Goal: Task Accomplishment & Management: Use online tool/utility

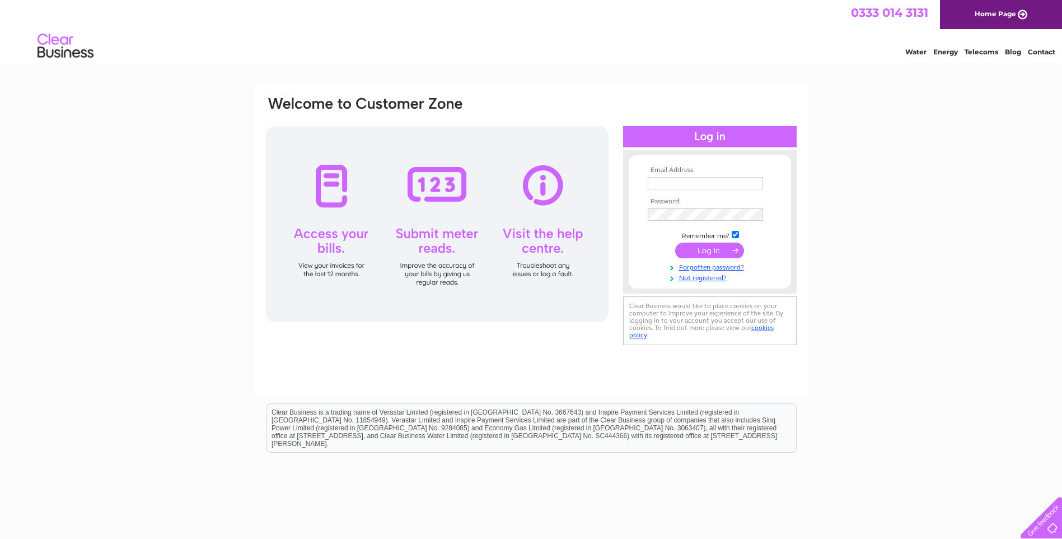
type input "debbie@heatherbie.com"
click at [717, 254] on input "submit" at bounding box center [709, 251] width 69 height 16
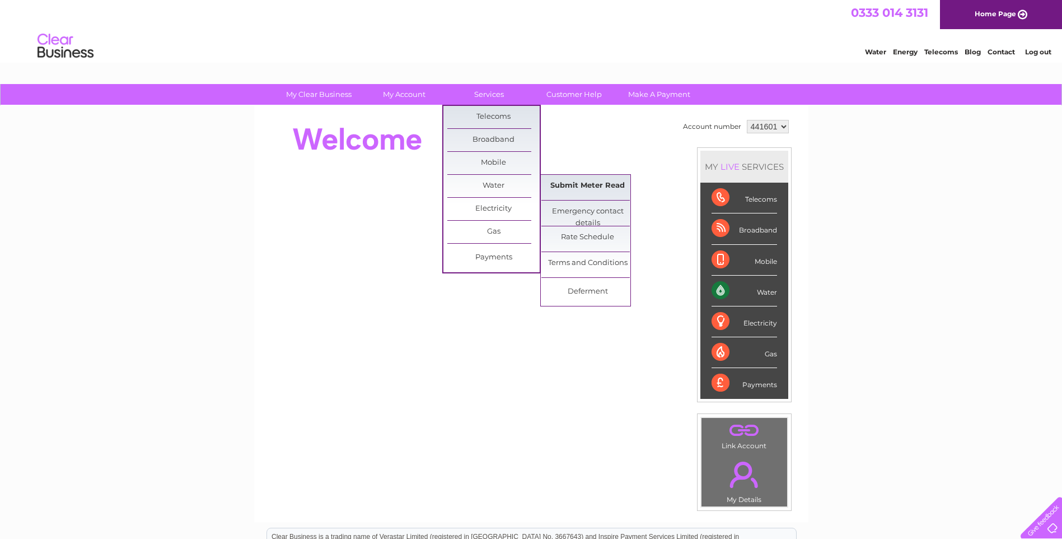
click at [586, 190] on link "Submit Meter Read" at bounding box center [588, 186] width 92 height 22
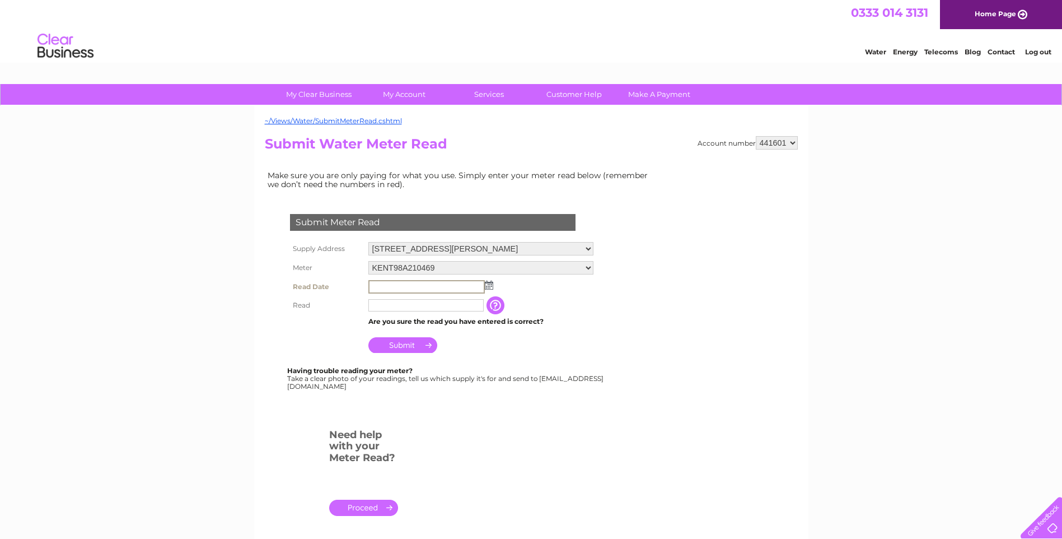
click at [417, 287] on input "text" at bounding box center [427, 286] width 116 height 13
click at [490, 286] on img at bounding box center [488, 284] width 8 height 9
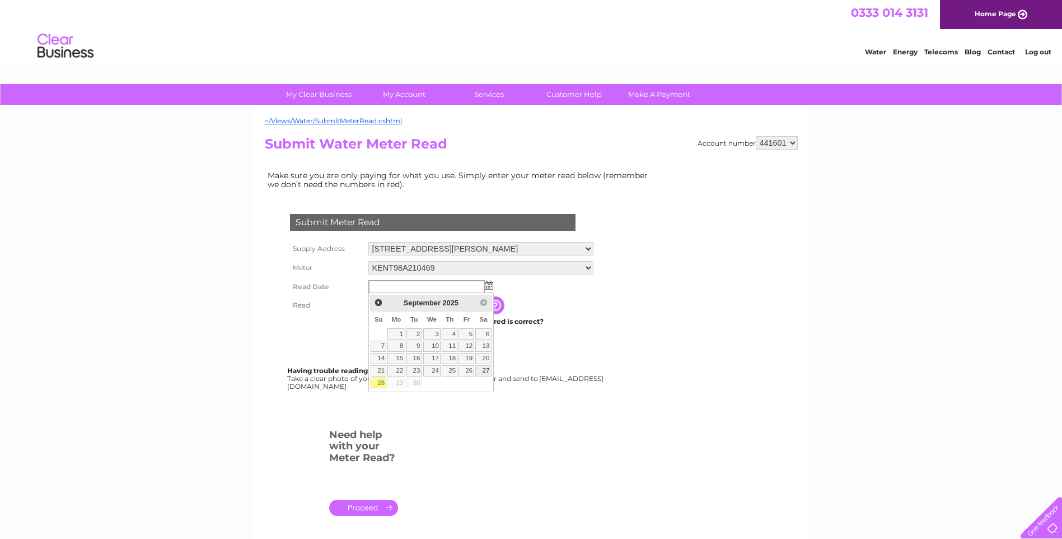
click at [488, 370] on link "27" at bounding box center [484, 370] width 16 height 11
type input "[DATE]"
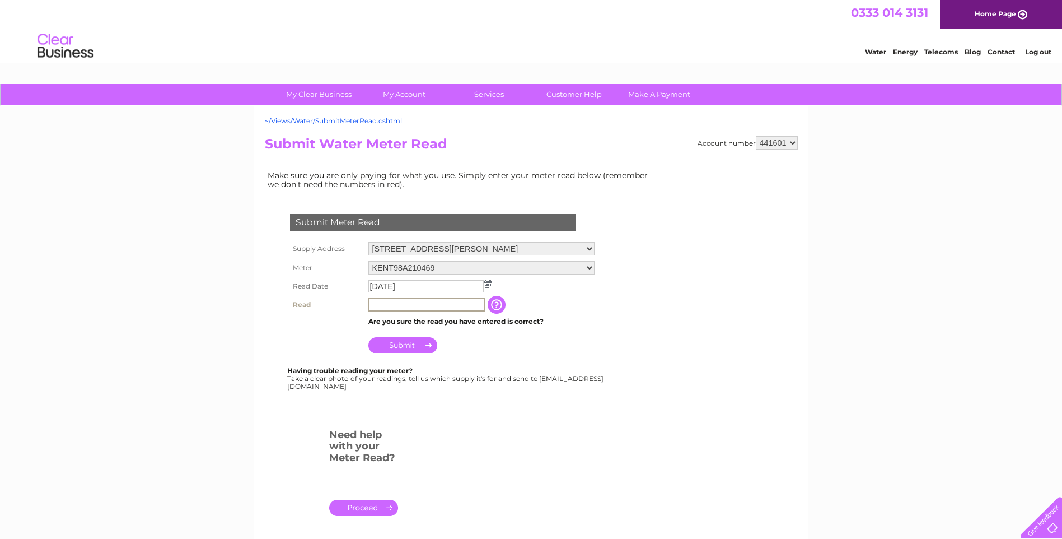
click at [443, 300] on input "text" at bounding box center [427, 304] width 116 height 13
type input "0464"
click at [415, 349] on input "Submit" at bounding box center [403, 345] width 69 height 16
